Goal: Information Seeking & Learning: Learn about a topic

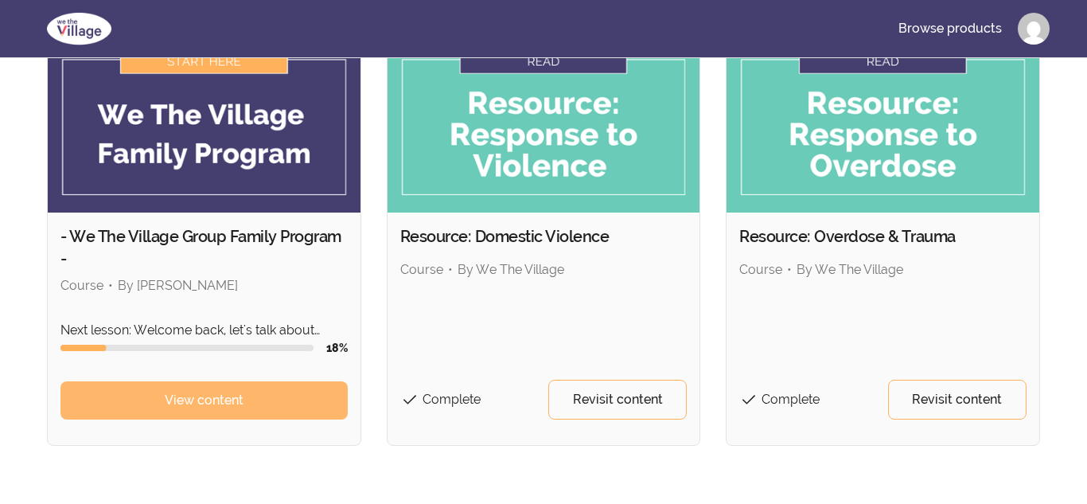
scroll to position [152, 0]
click at [290, 402] on link "View content" at bounding box center [203, 399] width 287 height 38
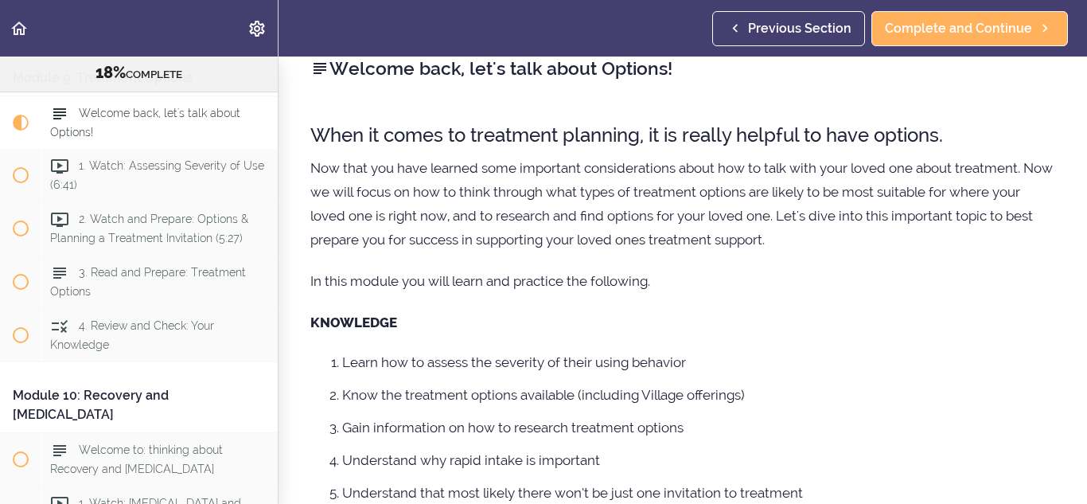
scroll to position [24, 0]
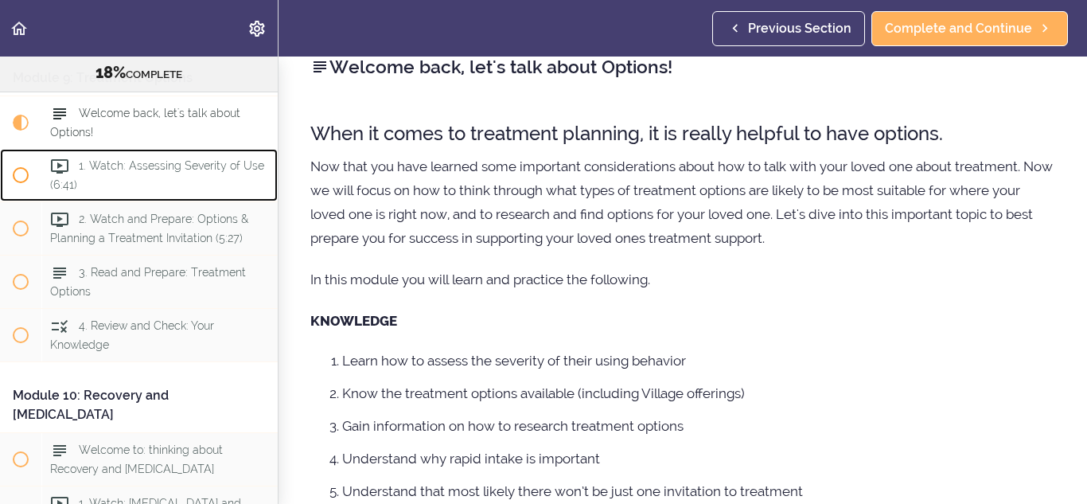
click at [189, 165] on span "1. Watch: Assessing Severity of Use (6:41)" at bounding box center [157, 174] width 214 height 31
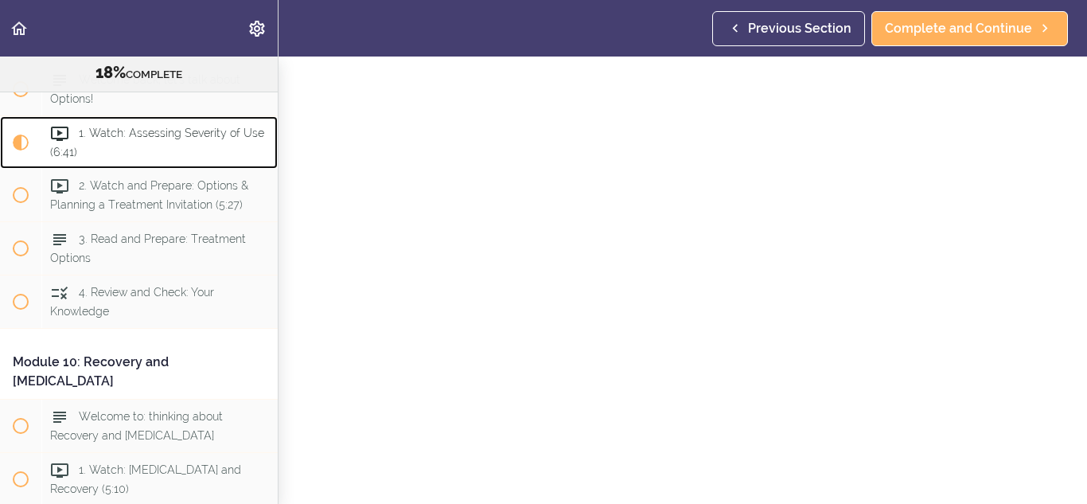
scroll to position [146, 0]
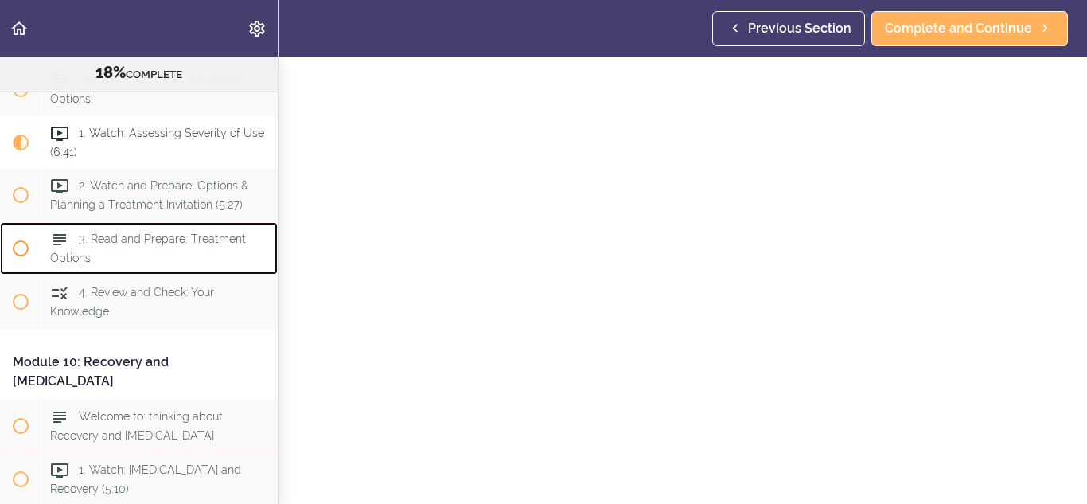
click at [244, 255] on div "3. Read and Prepare: Treatment Options" at bounding box center [159, 248] width 236 height 53
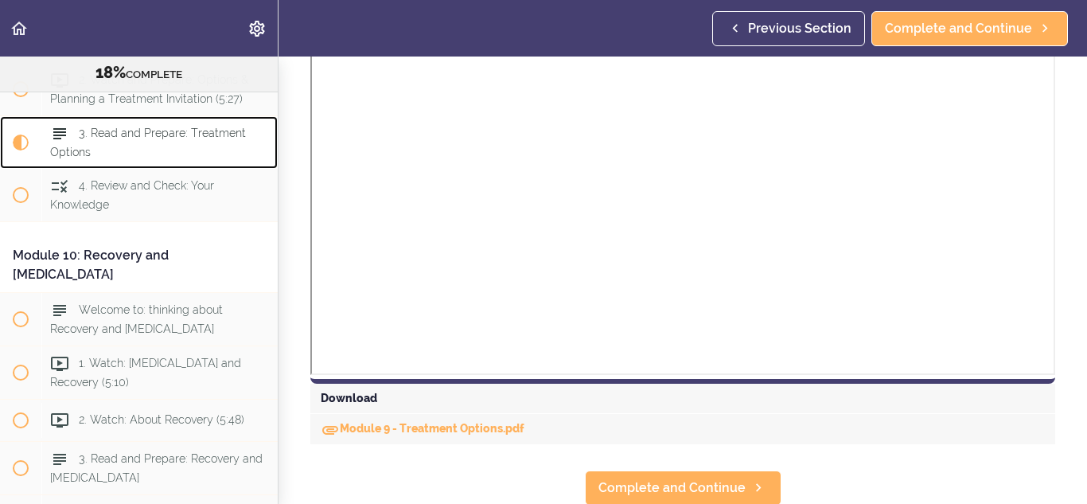
scroll to position [1097, 0]
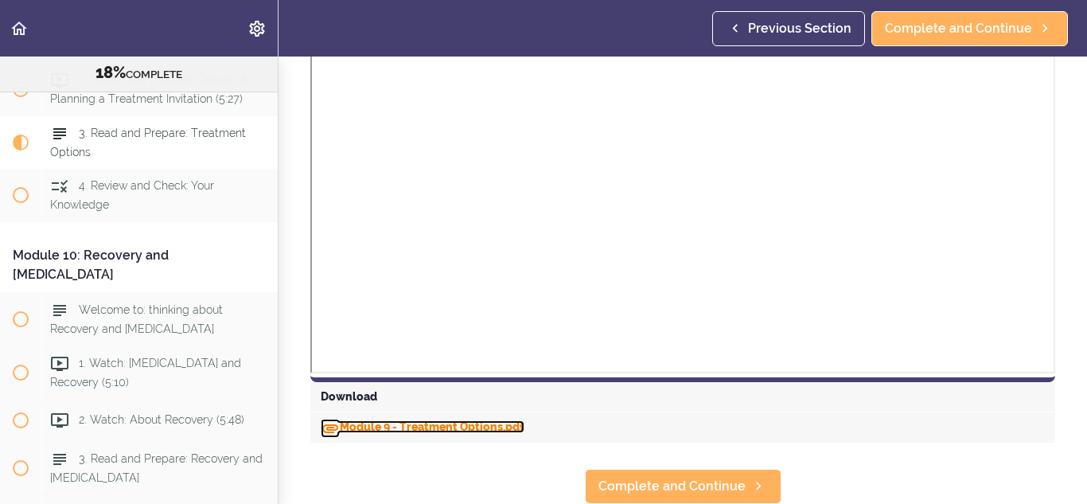
click at [477, 427] on link "Module 9 - Treatment Options.pdf" at bounding box center [423, 426] width 204 height 13
